Goal: Navigation & Orientation: Find specific page/section

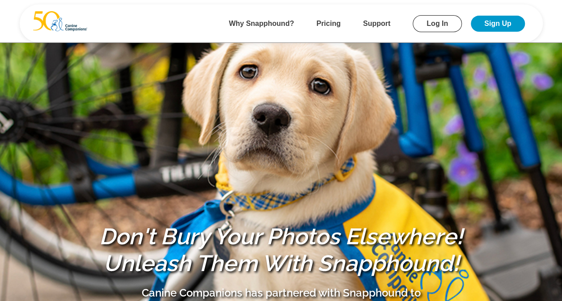
click at [448, 21] on link "Log In" at bounding box center [437, 23] width 49 height 17
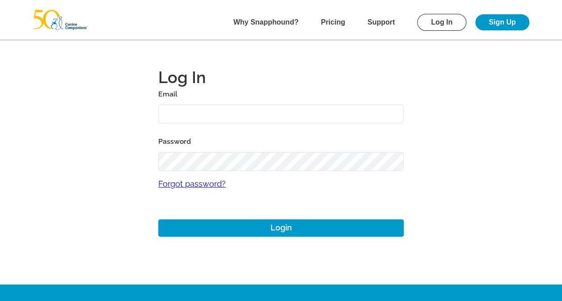
click at [275, 117] on input "text" at bounding box center [281, 114] width 246 height 19
paste input "[PERSON_NAME][EMAIL_ADDRESS][DOMAIN_NAME]"
type input "[PERSON_NAME][EMAIL_ADDRESS][DOMAIN_NAME]"
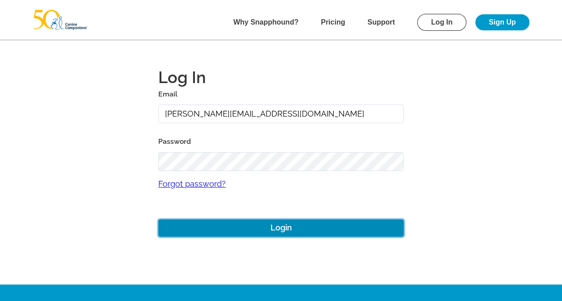
click at [285, 229] on button "Login" at bounding box center [281, 228] width 246 height 17
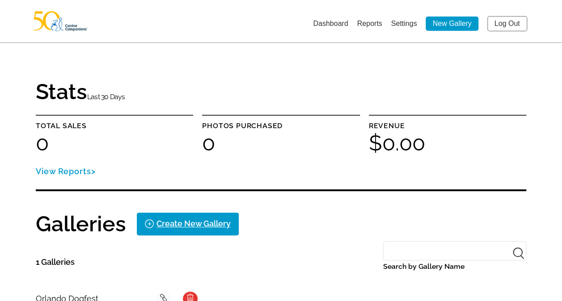
click at [318, 24] on link "Dashboard" at bounding box center [330, 24] width 35 height 8
click at [338, 22] on link "Dashboard" at bounding box center [330, 24] width 35 height 8
click at [375, 22] on link "Reports" at bounding box center [369, 24] width 25 height 8
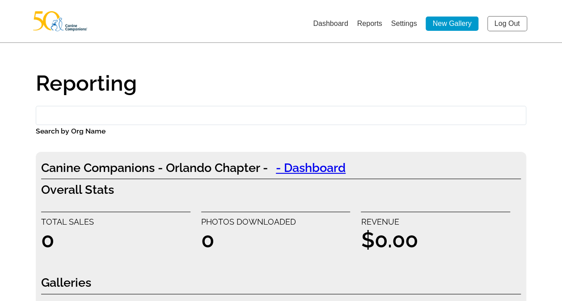
click at [334, 27] on link "Dashboard" at bounding box center [330, 24] width 35 height 8
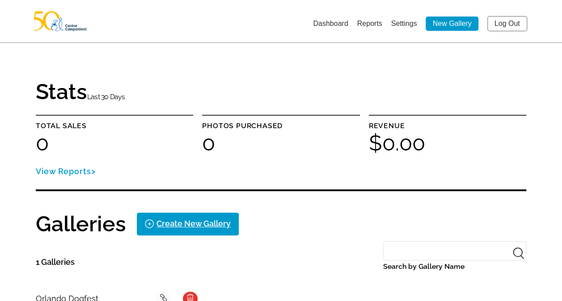
click at [403, 24] on link "Settings" at bounding box center [404, 24] width 26 height 8
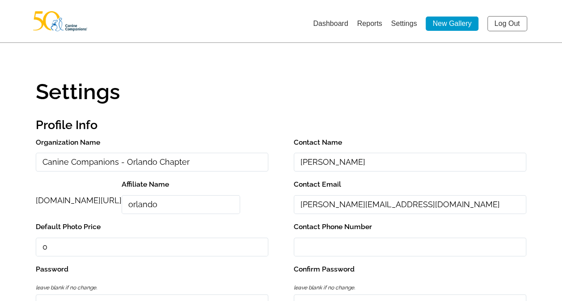
click at [375, 24] on link "Reports" at bounding box center [369, 24] width 25 height 8
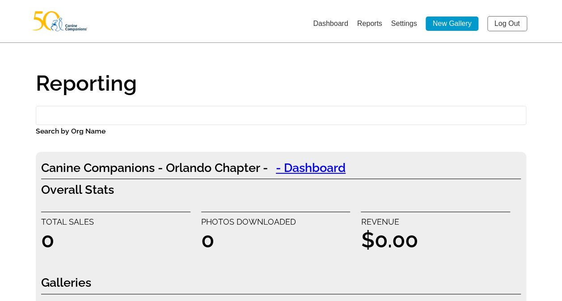
click at [326, 24] on link "Dashboard" at bounding box center [330, 24] width 35 height 8
